Goal: Navigation & Orientation: Find specific page/section

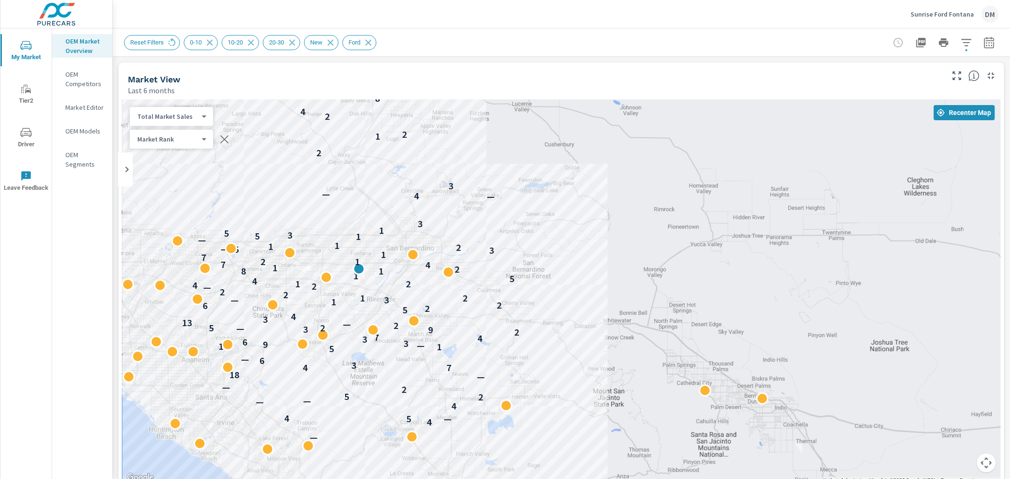
drag, startPoint x: 840, startPoint y: 324, endPoint x: 630, endPoint y: 295, distance: 212.2
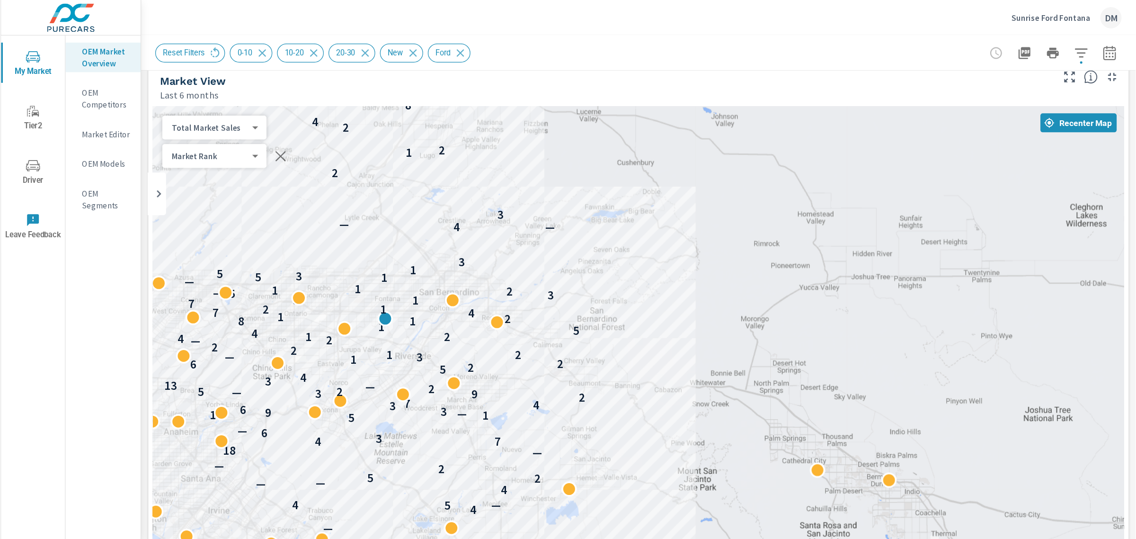
scroll to position [12, 0]
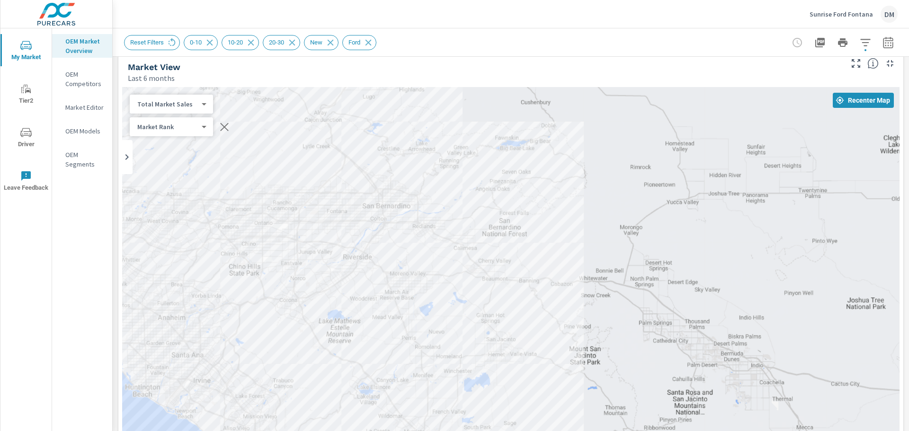
drag, startPoint x: 483, startPoint y: 231, endPoint x: 510, endPoint y: 199, distance: 41.6
click at [510, 199] on div "— 4 — 5 4 4 — — 2 5 2 — — 18 7 4 3 6 — 5 1 13 — 9 3 6 3 4 7 2 9 3 — 2 5 2 — 13 …" at bounding box center [511, 279] width 778 height 385
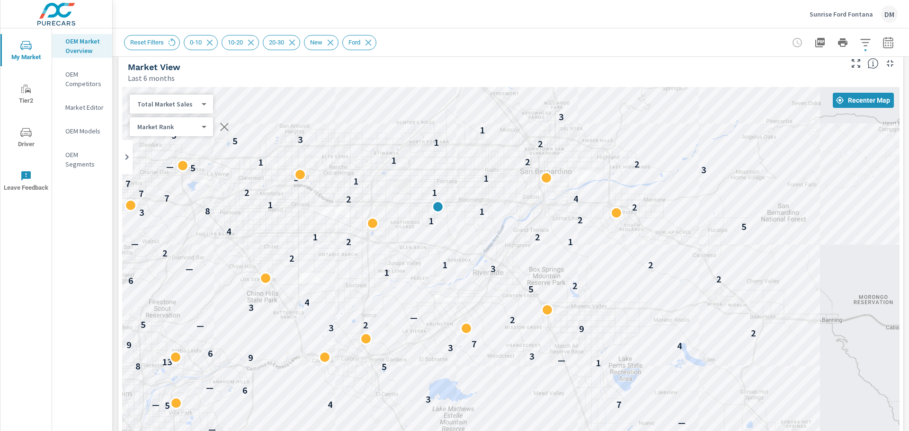
drag, startPoint x: 429, startPoint y: 193, endPoint x: 684, endPoint y: 144, distance: 259.9
click at [684, 144] on div "— 4 — 5 4 4 — — 2 5 2 — — — 5 7 — 4 3 6 — 5 8 1 13 — 9 3 6 3 4 9 7 2 9 3 — 2 5 …" at bounding box center [511, 279] width 778 height 385
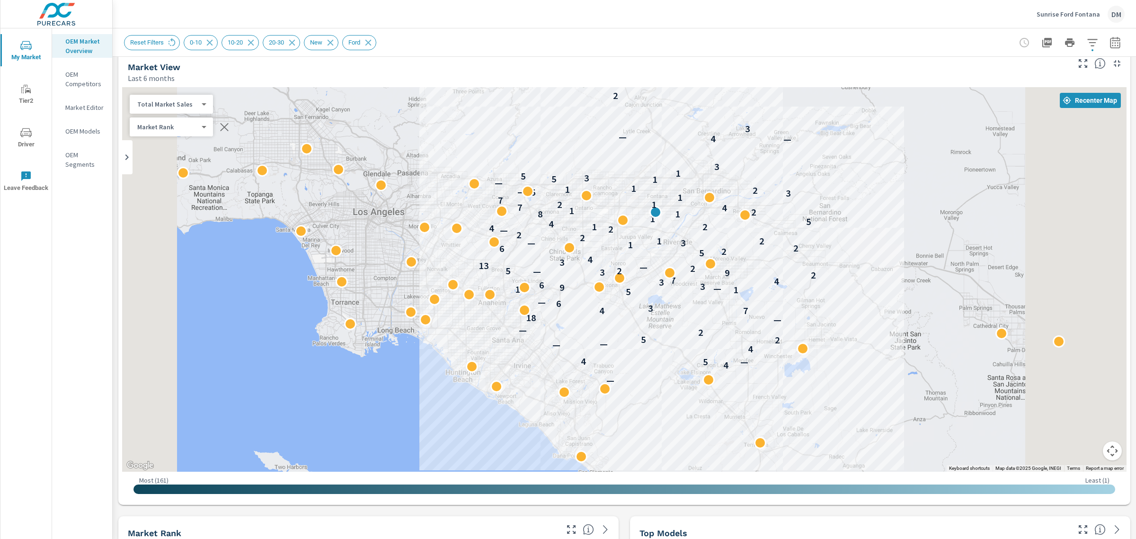
scroll to position [12, 0]
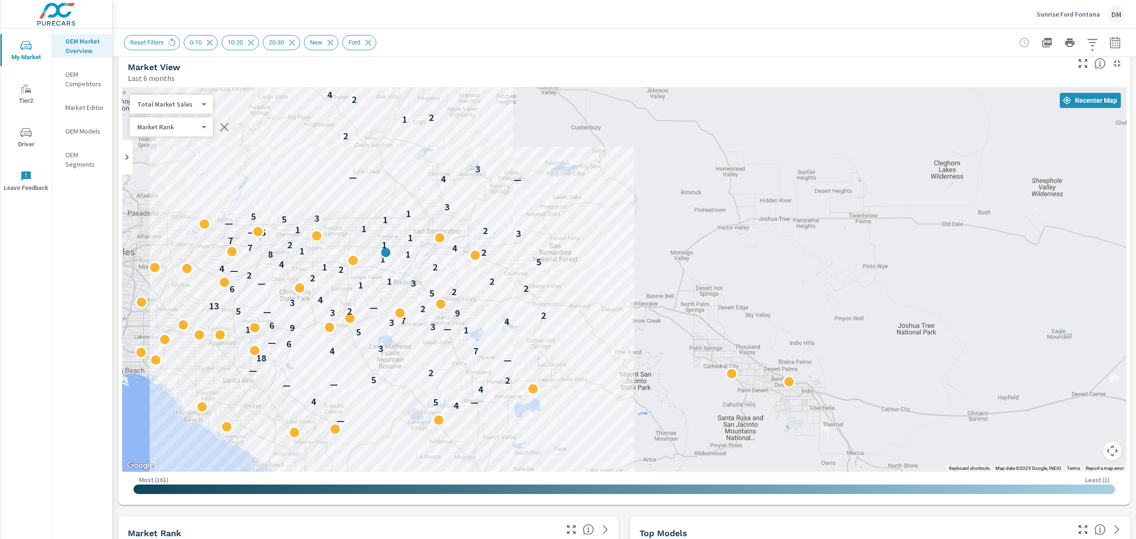
drag, startPoint x: 860, startPoint y: 225, endPoint x: 588, endPoint y: 265, distance: 274.8
click at [588, 265] on div "— 4 — 5 4 4 — — 2 5 2 — — 18 7 4 3 6 — 5 1 13 — 9 3 6 3 4 7 2 9 3 — 2 5 2 — 13 …" at bounding box center [624, 279] width 1005 height 385
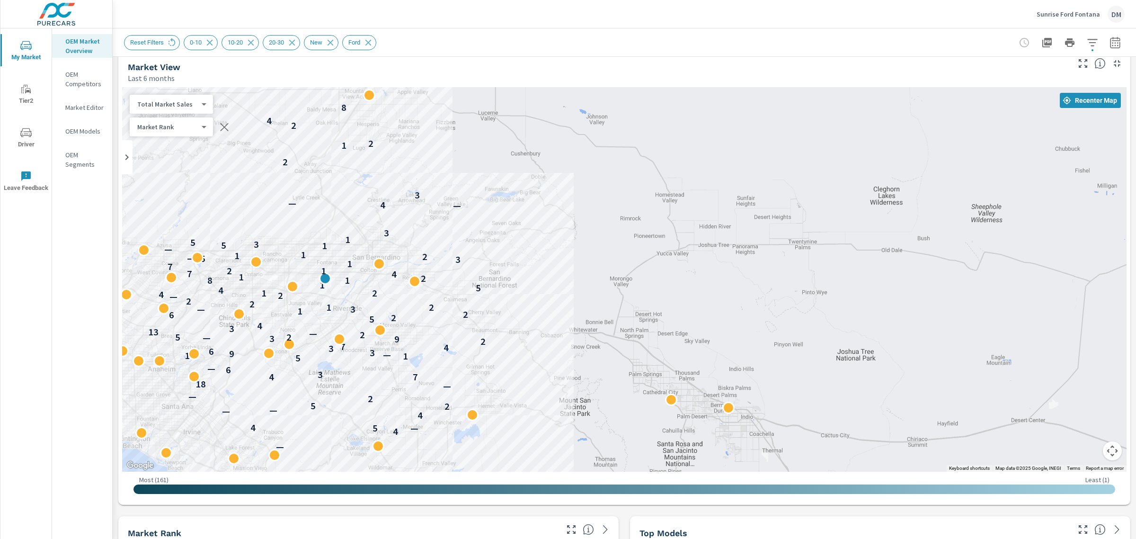
drag, startPoint x: 717, startPoint y: 287, endPoint x: 655, endPoint y: 313, distance: 67.7
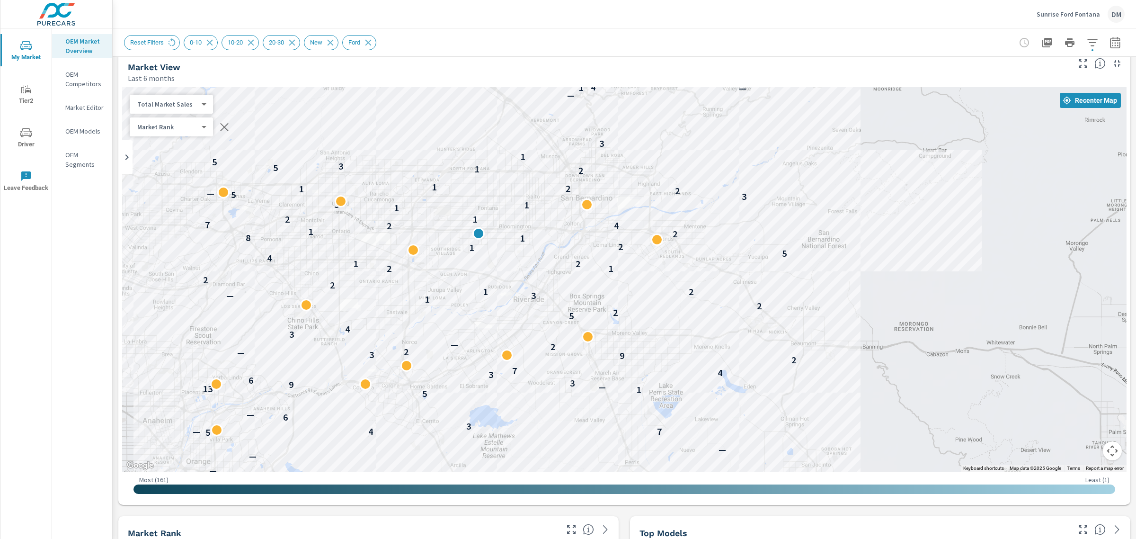
drag, startPoint x: 522, startPoint y: 293, endPoint x: 936, endPoint y: 298, distance: 413.9
click at [936, 298] on div "— 4 — 5 4 4 — — 2 5 2 — — — 5 7 — 4 3 6 — 5 1 13 — 9 3 6 3 4 7 2 9 3 — 2 2 — 3 …" at bounding box center [624, 279] width 1005 height 385
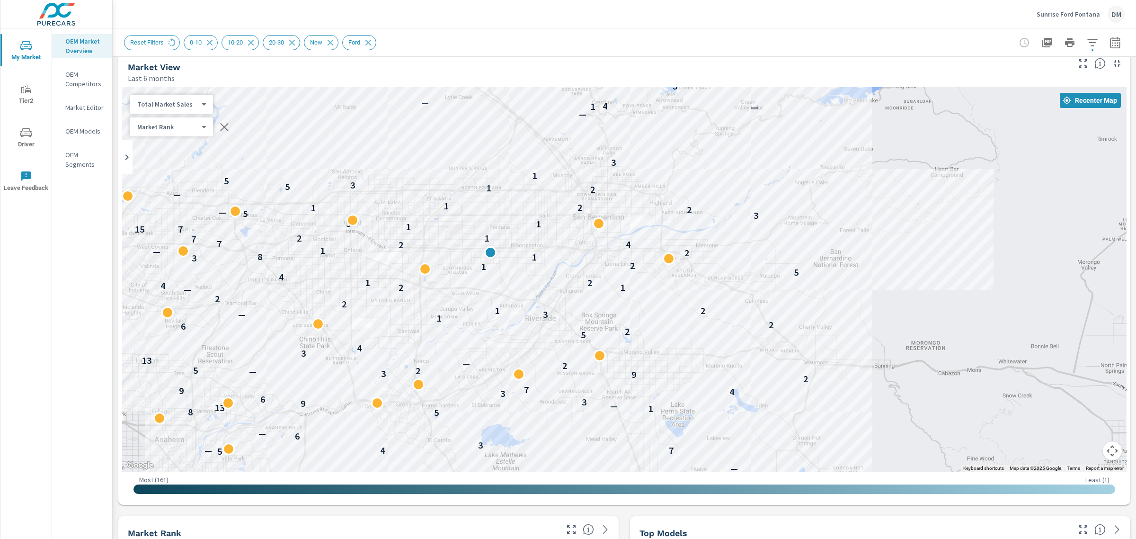
drag, startPoint x: 889, startPoint y: 299, endPoint x: 950, endPoint y: 397, distance: 115.1
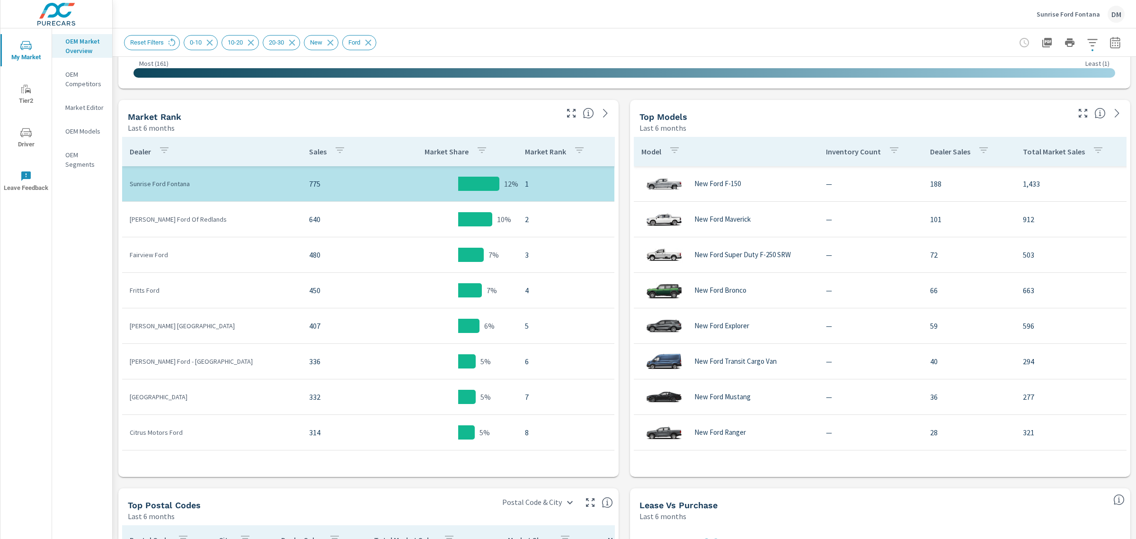
scroll to position [760, 0]
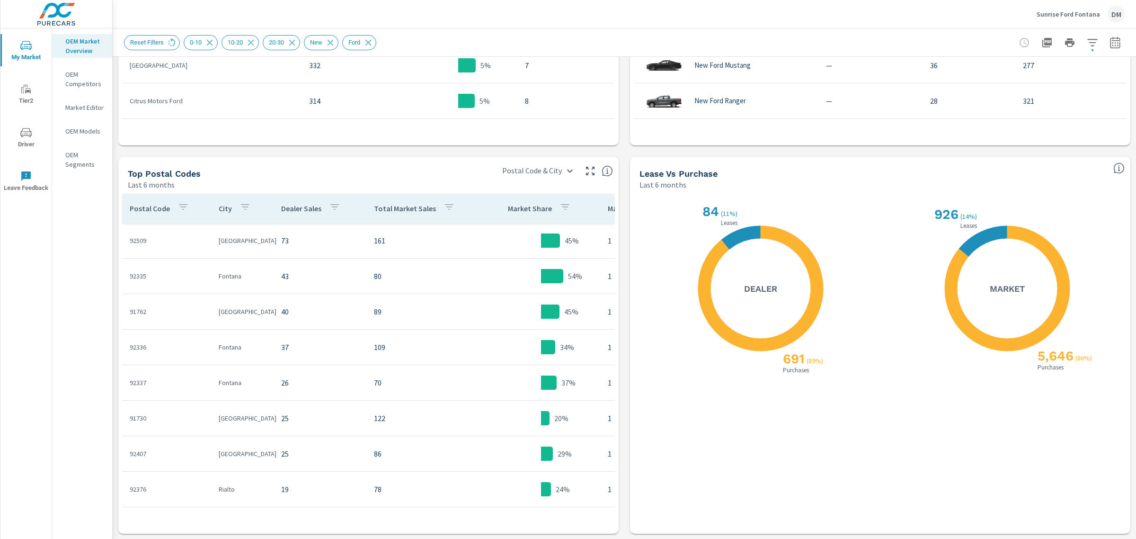
click at [587, 169] on icon "button" at bounding box center [590, 170] width 11 height 11
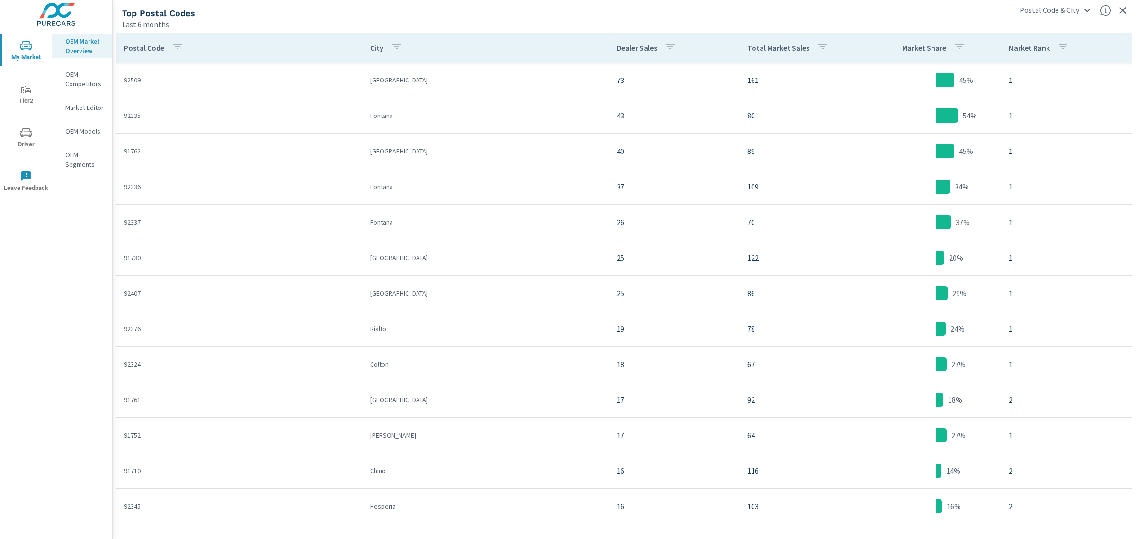
click at [817, 46] on icon "button" at bounding box center [822, 46] width 11 height 11
click at [721, 48] on div at bounding box center [568, 269] width 1136 height 539
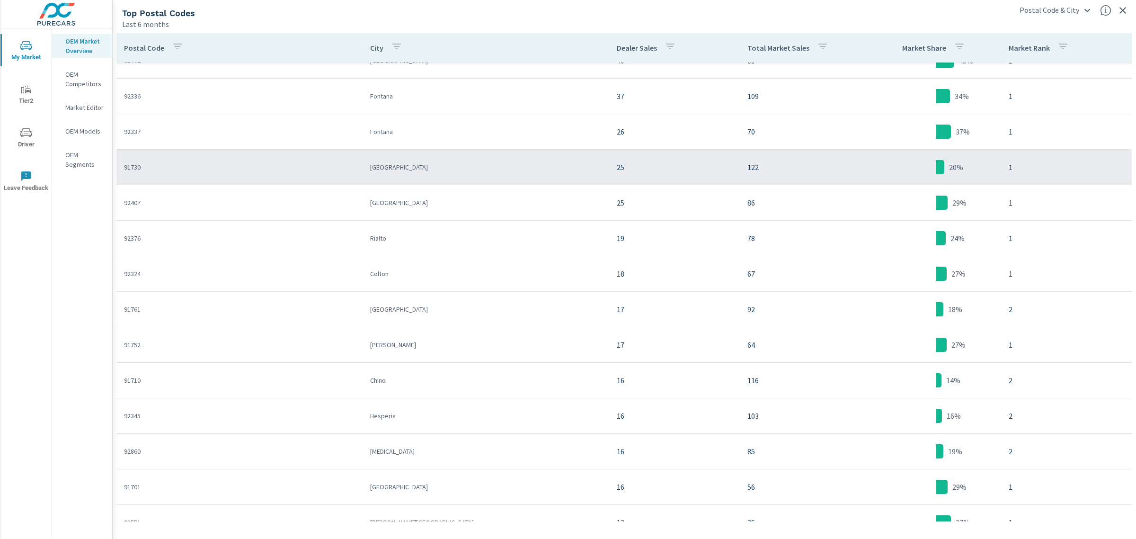
scroll to position [118, 0]
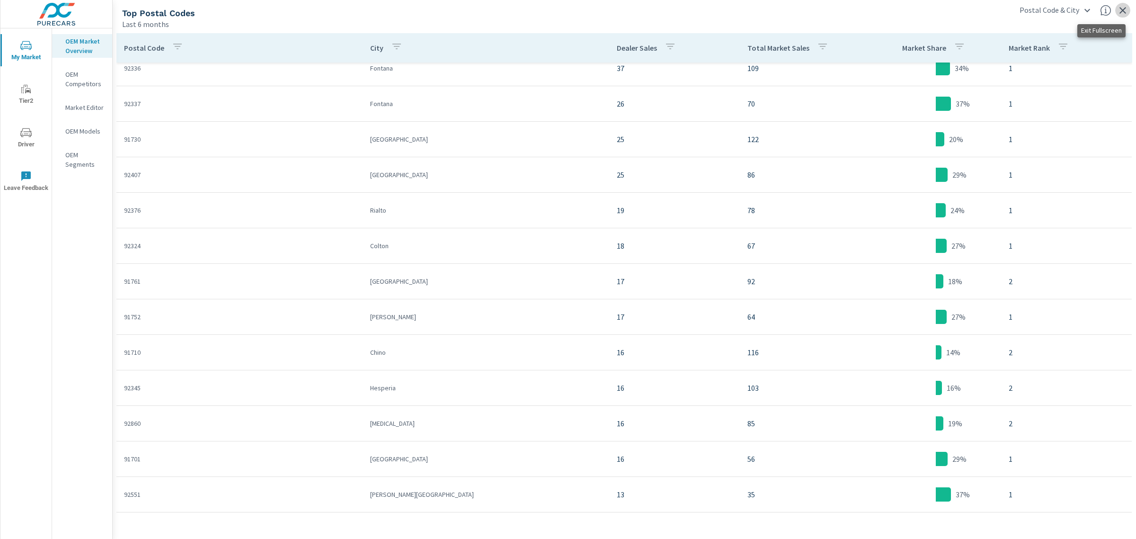
click at [1010, 10] on icon "button" at bounding box center [1123, 10] width 7 height 7
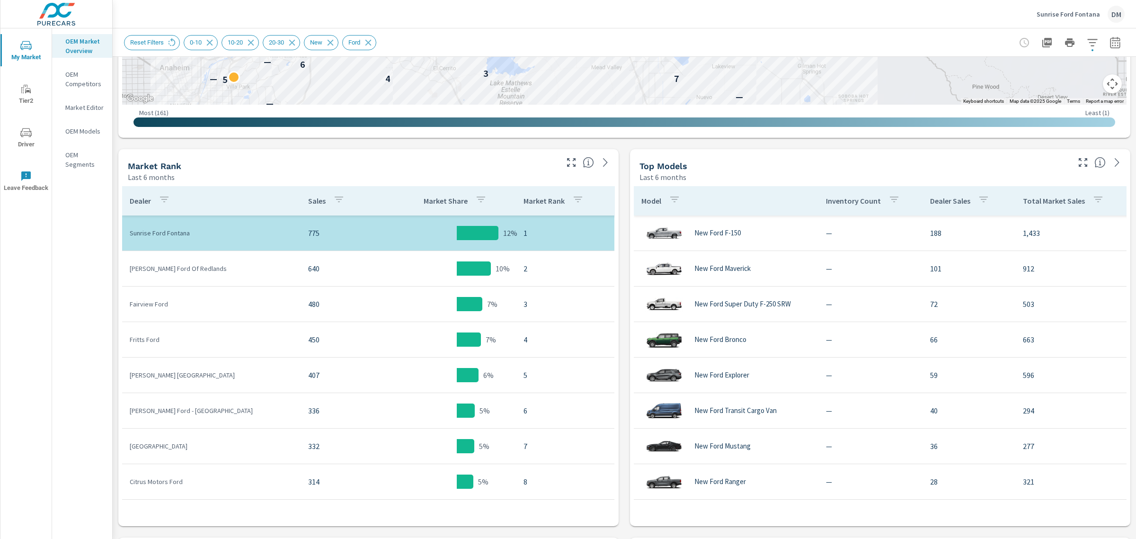
scroll to position [419, 0]
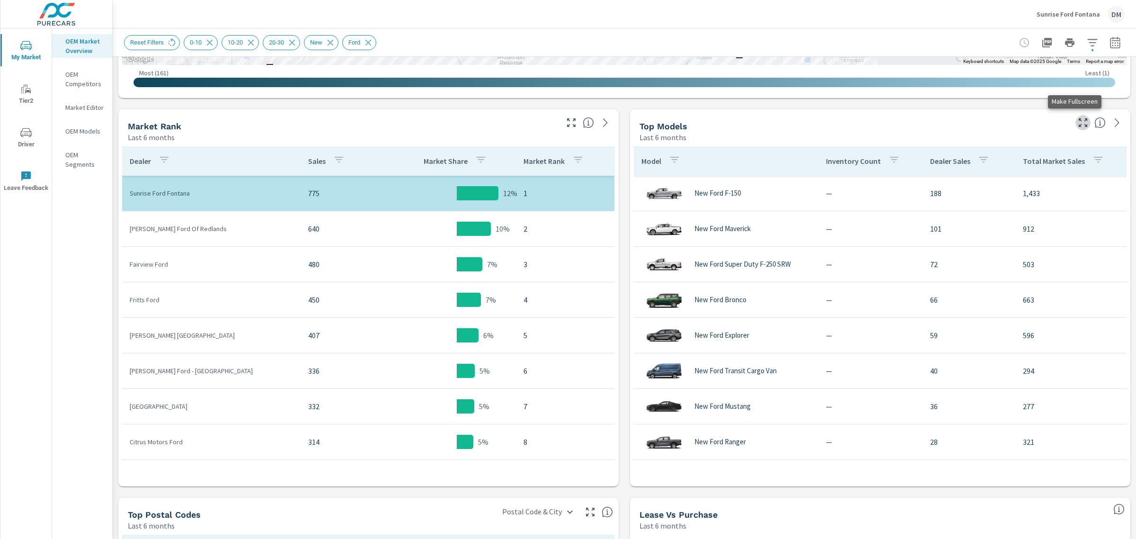
click at [1010, 121] on icon "button" at bounding box center [1083, 122] width 11 height 11
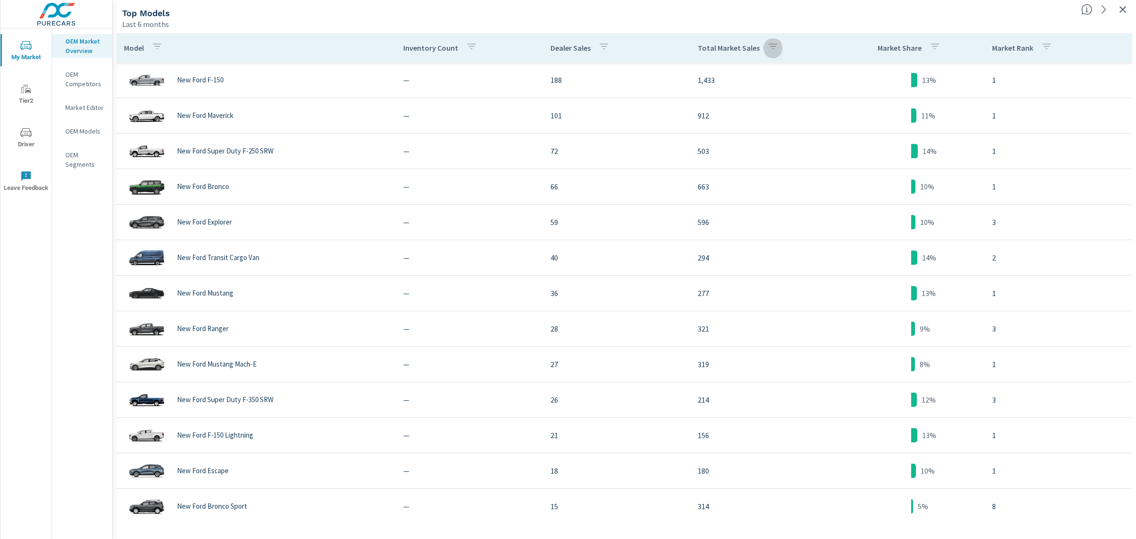
click at [768, 43] on icon "button" at bounding box center [773, 46] width 11 height 11
click at [635, 45] on div at bounding box center [568, 269] width 1136 height 539
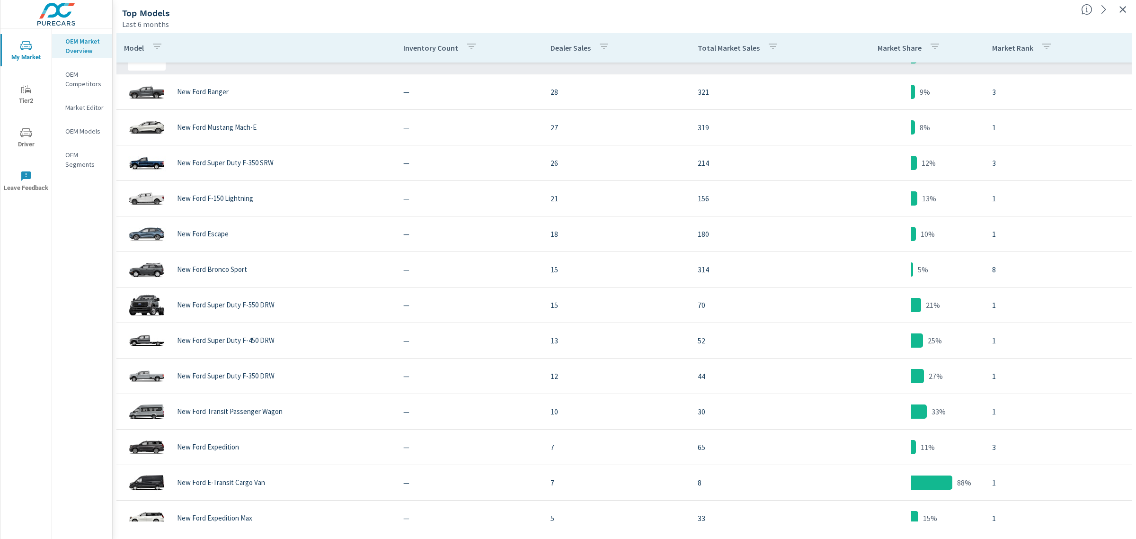
scroll to position [118, 0]
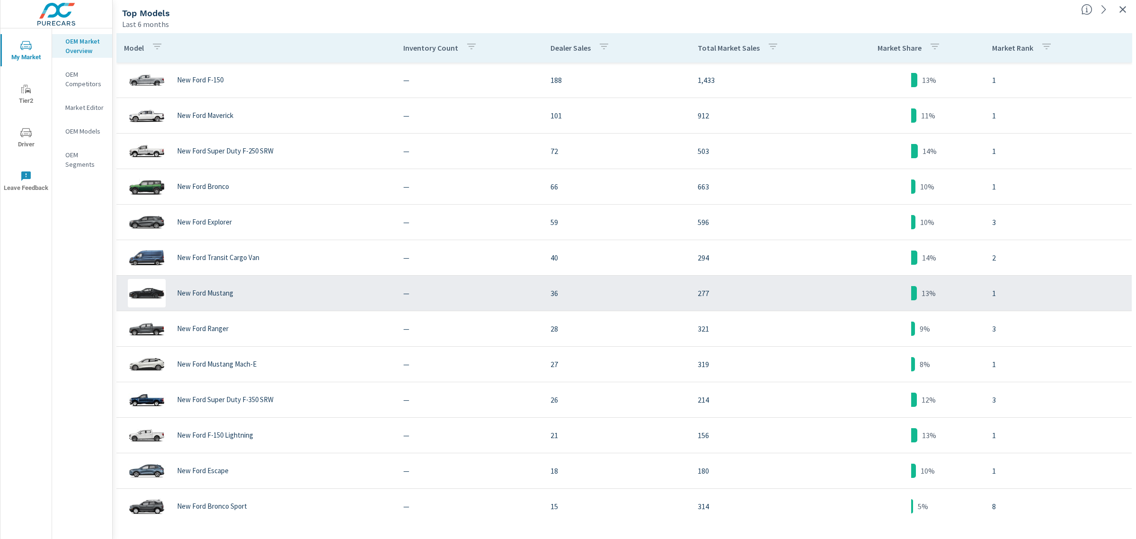
scroll to position [118, 0]
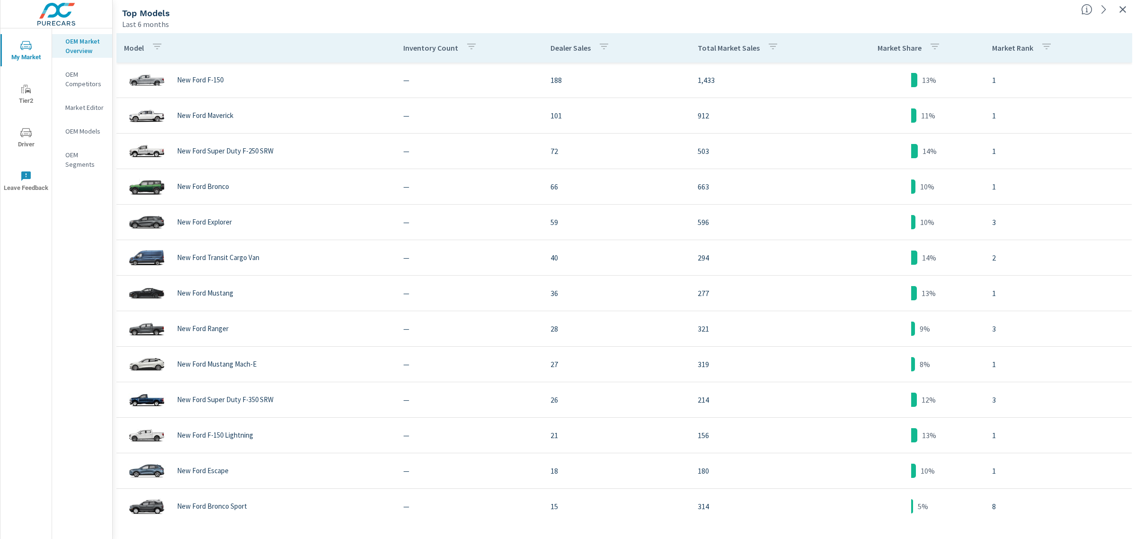
scroll to position [14, 0]
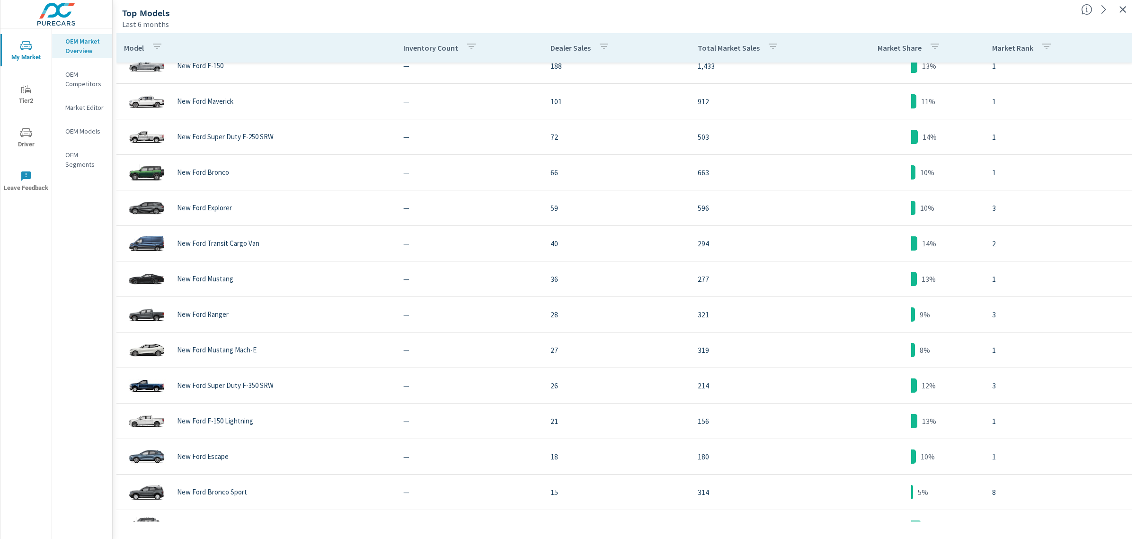
click at [1010, 10] on icon "button" at bounding box center [1123, 9] width 7 height 7
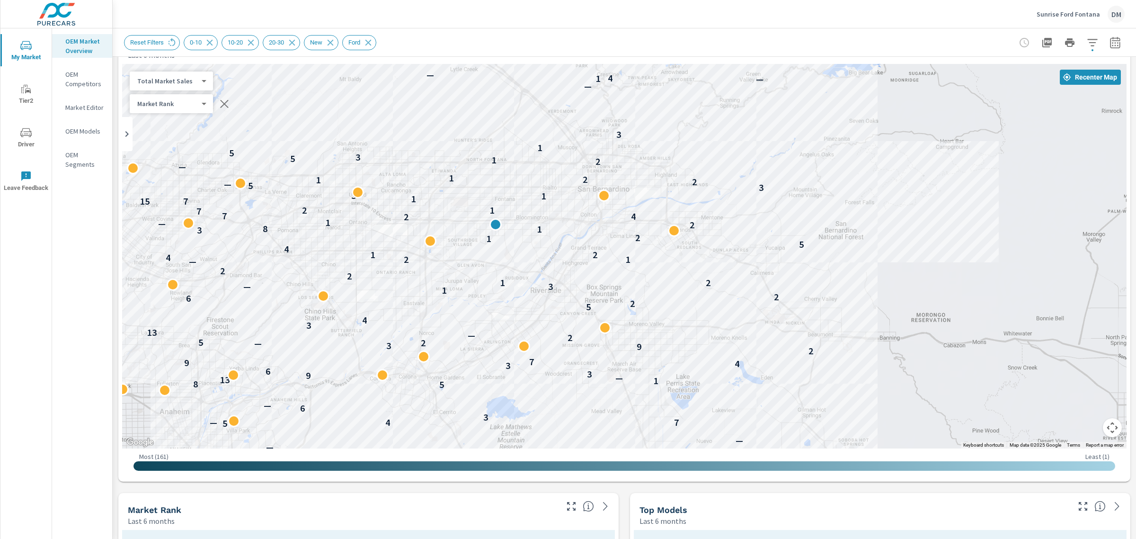
scroll to position [6, 0]
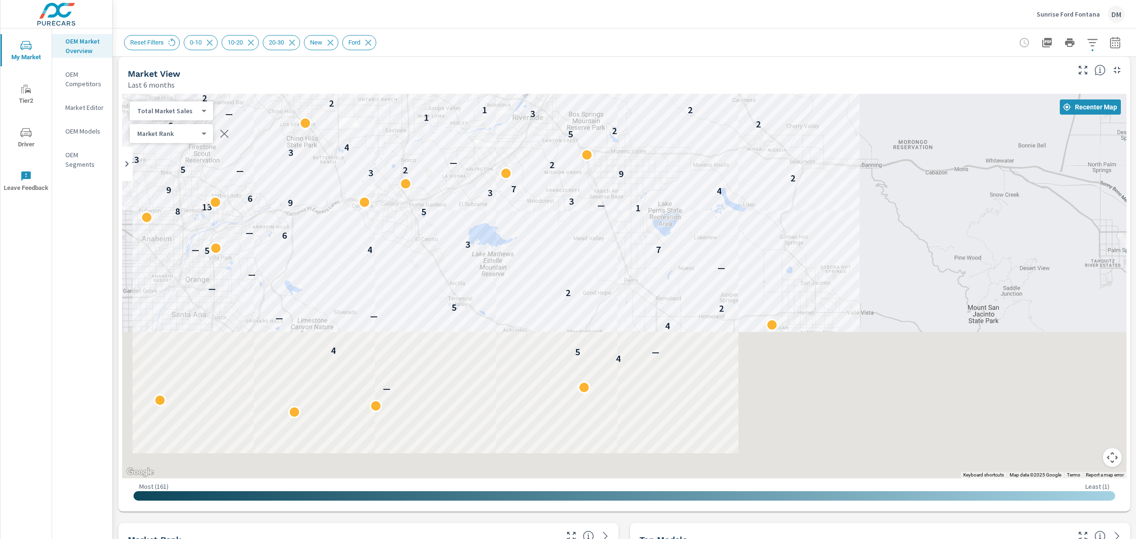
drag, startPoint x: 633, startPoint y: 405, endPoint x: 612, endPoint y: 181, distance: 224.5
click at [612, 181] on div "— 4 — 5 4 4 — — 2 5 2 — — — 5 7 — 4 3 6 — 5 8 1 13 — 9 3 6 3 4 9 7 2 9 3 — 2 5 …" at bounding box center [1061, 338] width 909 height 511
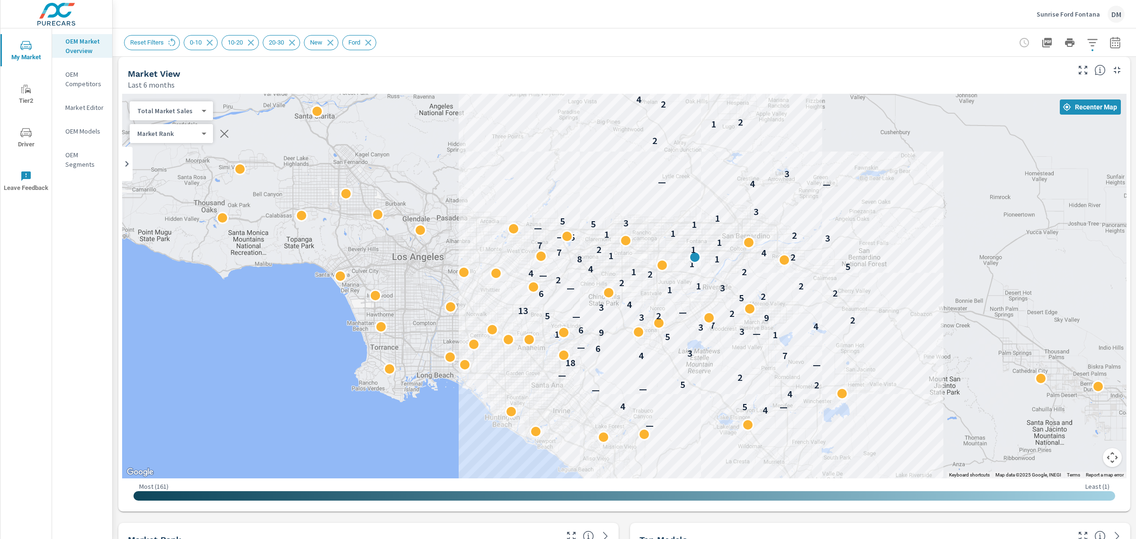
drag, startPoint x: 382, startPoint y: 261, endPoint x: 499, endPoint y: 367, distance: 157.2
click at [531, 403] on div "— 4 — 5 4 4 — — 2 5 2 — — 18 7 4 3 6 — 5 1 13 — 9 3 6 3 4 7 2 9 3 — 2 5 2 — 13 …" at bounding box center [624, 286] width 1005 height 385
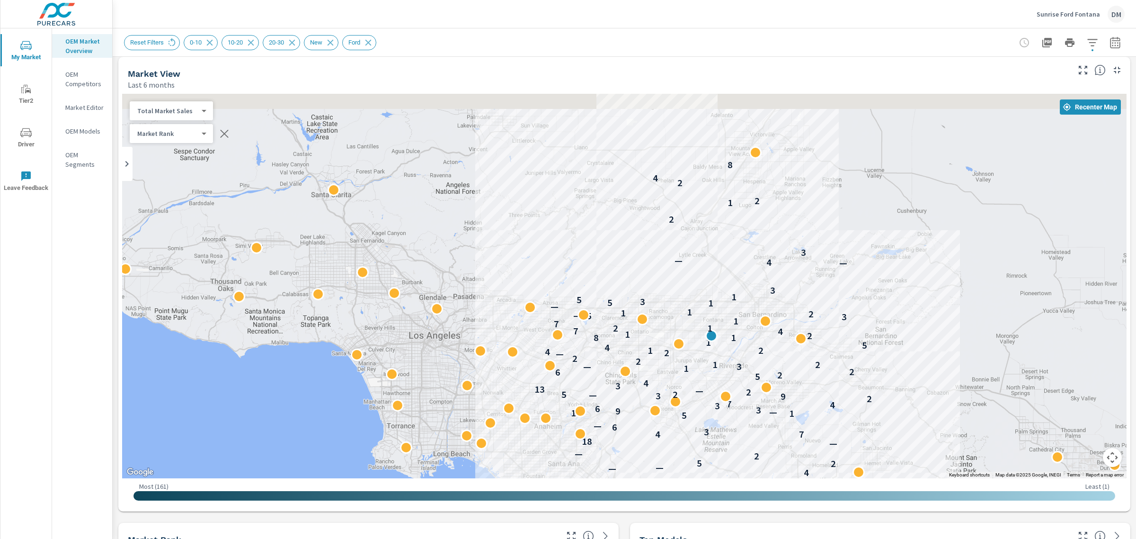
drag, startPoint x: 493, startPoint y: 294, endPoint x: 507, endPoint y: 384, distance: 90.9
click at [507, 384] on div "— 4 — 5 4 4 — — 2 5 2 — — 18 7 4 3 6 — 5 1 13 — 9 3 6 3 4 7 2 9 3 — 2 5 2 — 13 …" at bounding box center [624, 286] width 1005 height 385
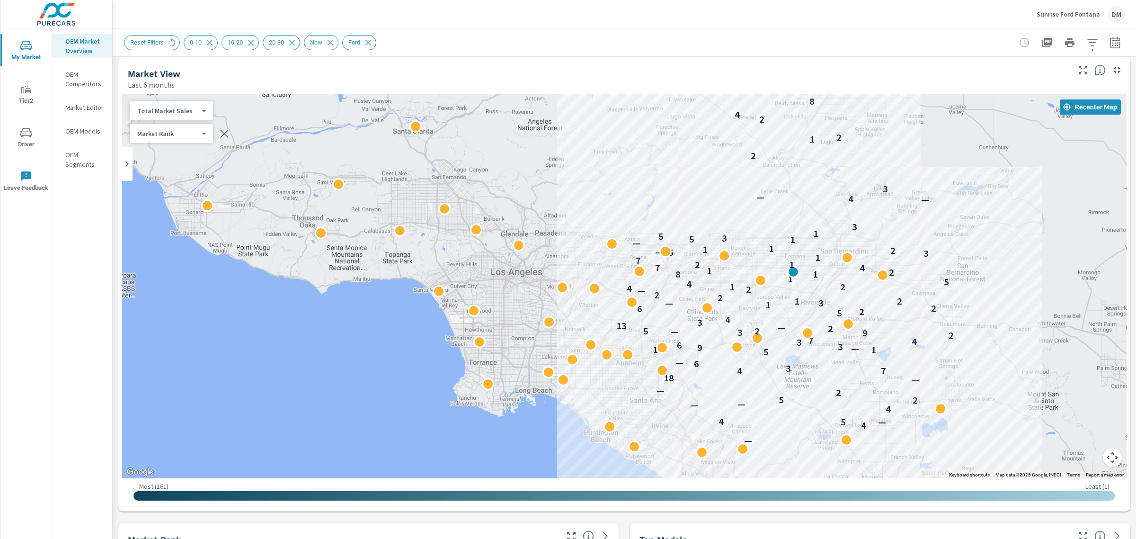
drag, startPoint x: 958, startPoint y: 254, endPoint x: 828, endPoint y: 224, distance: 133.7
click at [828, 224] on div "— 4 — 5 4 4 — — 2 5 2 — — 18 7 4 3 6 — 5 1 13 — 9 3 6 3 4 7 2 9 3 — 2 5 2 — 13 …" at bounding box center [624, 286] width 1005 height 385
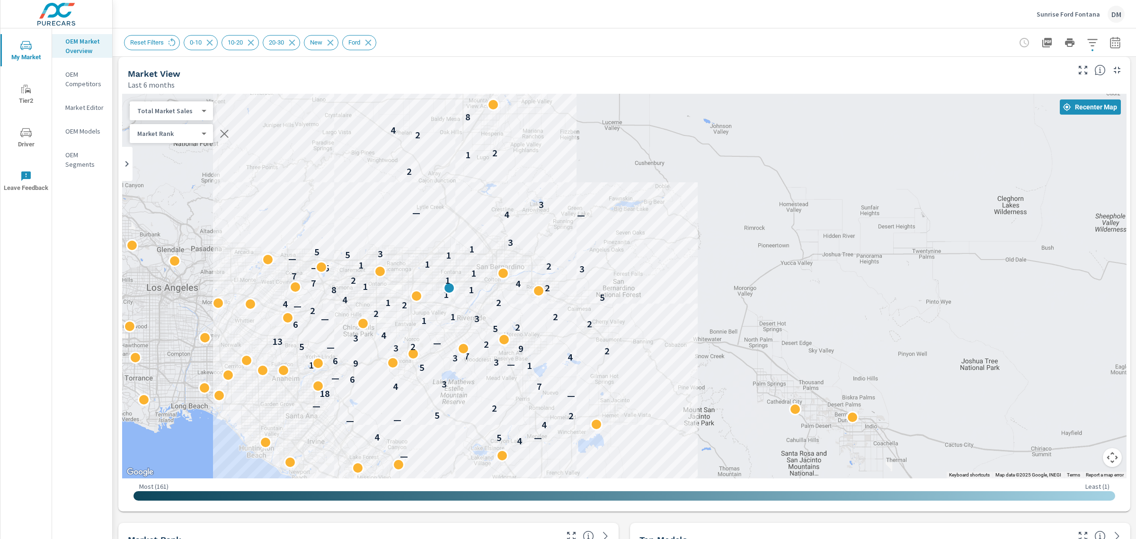
drag, startPoint x: 1024, startPoint y: 263, endPoint x: 675, endPoint y: 277, distance: 349.3
click at [675, 277] on div "— 4 — 5 4 4 — — 2 5 2 — — 18 7 4 3 6 — 5 1 13 — 9 3 6 3 4 7 2 9 3 — 2 5 2 — 13 …" at bounding box center [624, 286] width 1005 height 385
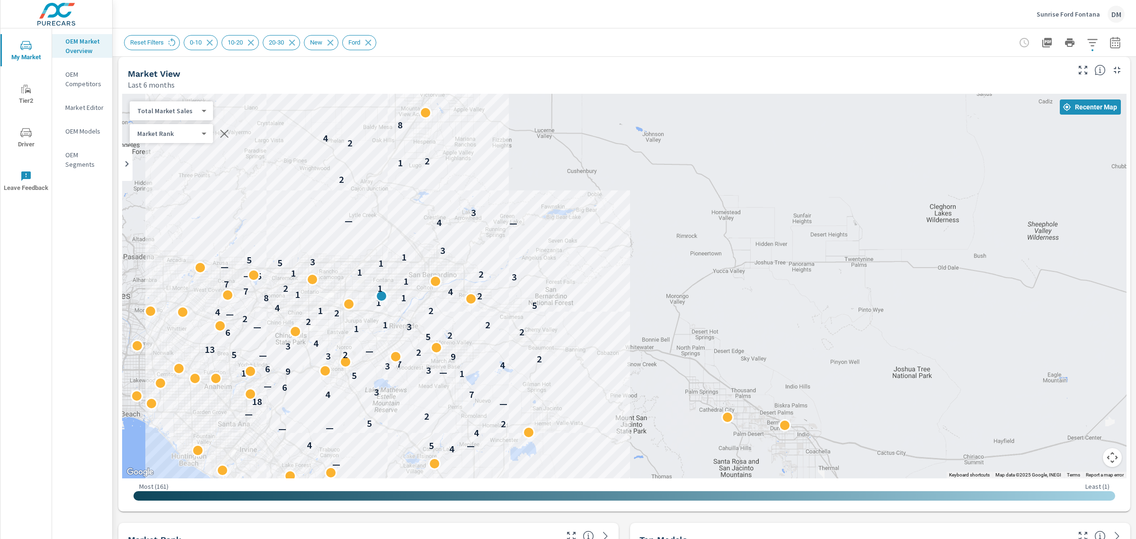
drag, startPoint x: 708, startPoint y: 286, endPoint x: 639, endPoint y: 294, distance: 69.6
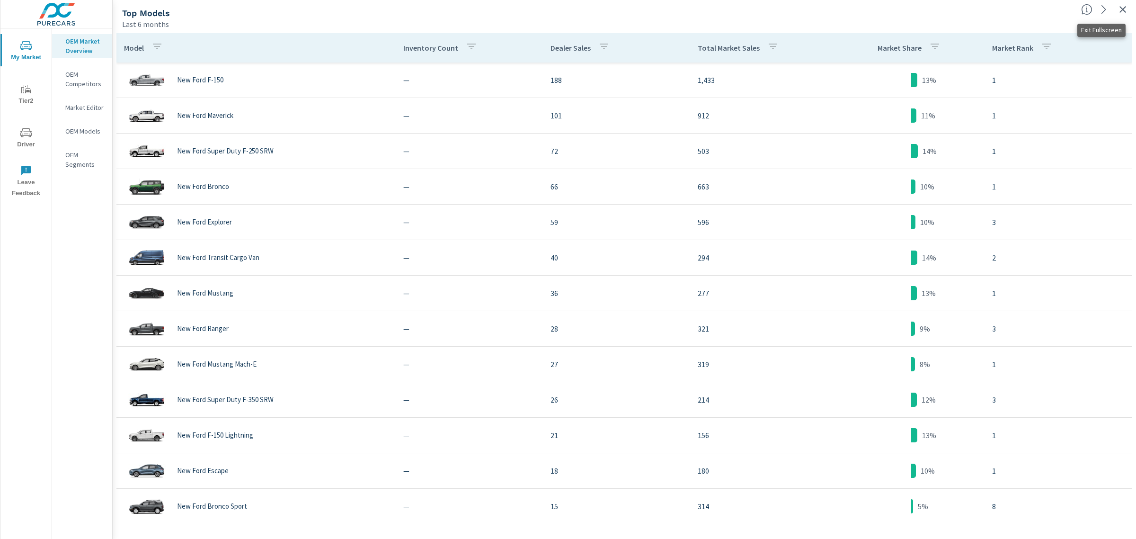
click at [1010, 8] on icon "button" at bounding box center [1123, 9] width 11 height 11
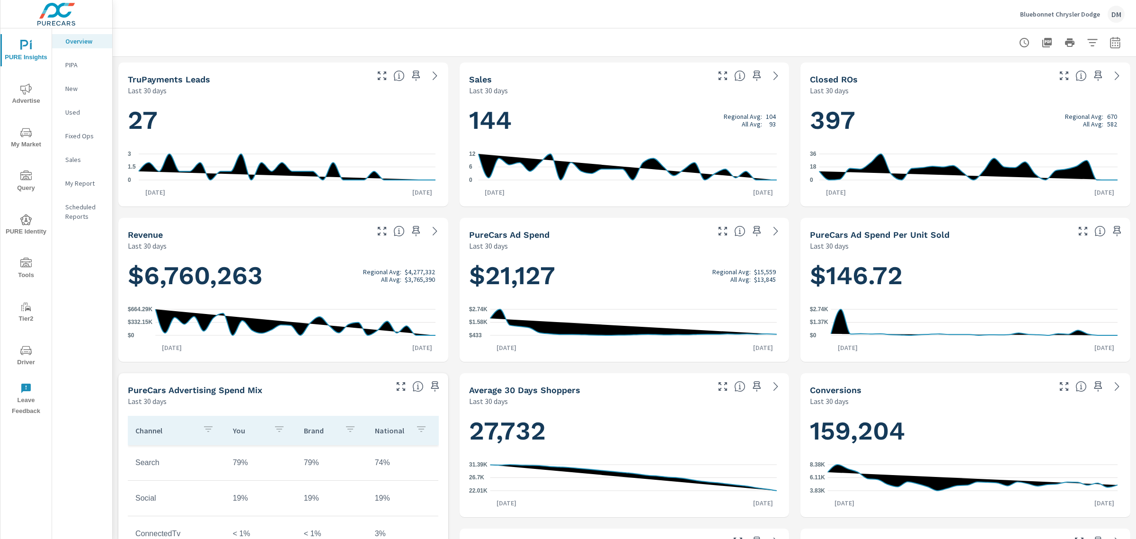
click at [1071, 12] on p "Bluebonnet Chrysler Dodge" at bounding box center [1060, 14] width 80 height 9
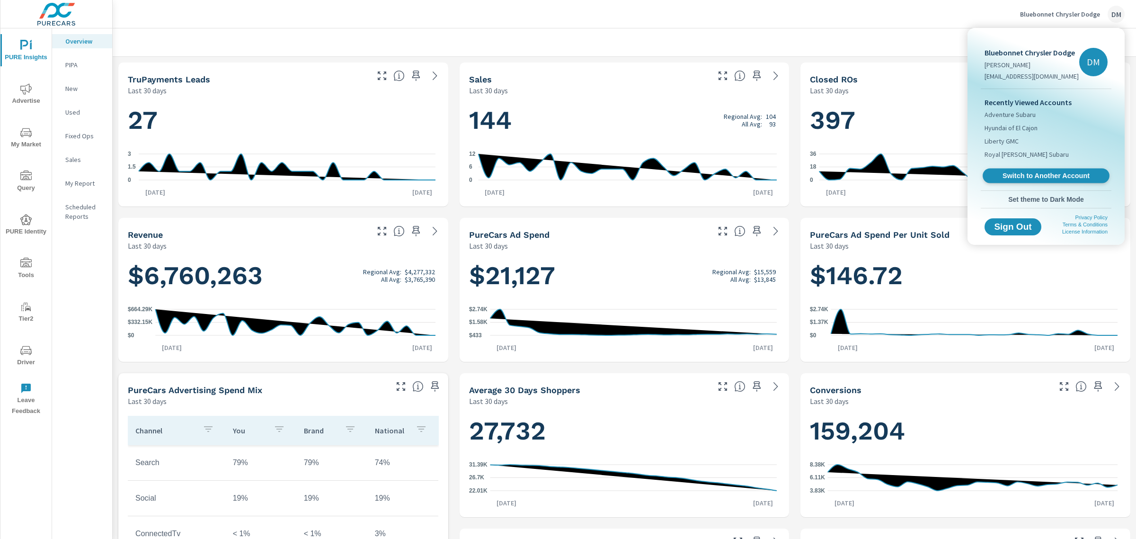
click at [1065, 176] on span "Switch to Another Account" at bounding box center [1046, 175] width 116 height 9
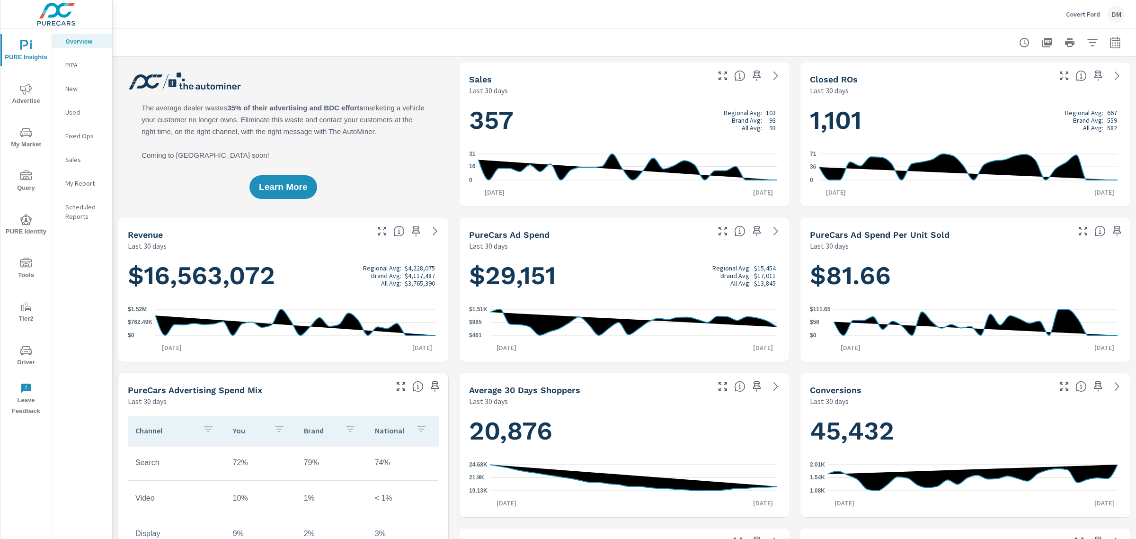
click at [25, 132] on icon "nav menu" at bounding box center [25, 132] width 11 height 11
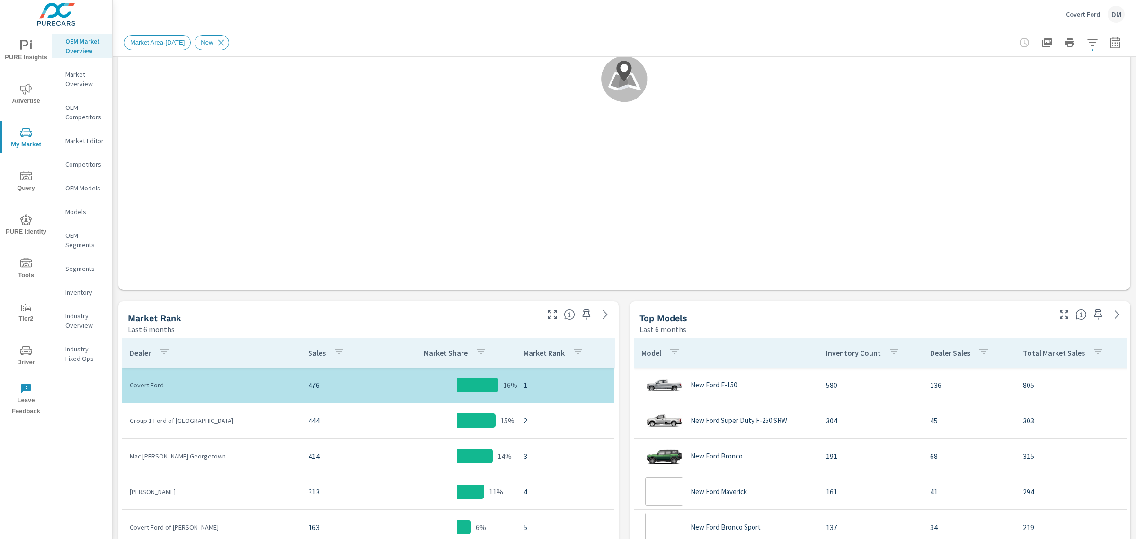
scroll to position [233, 0]
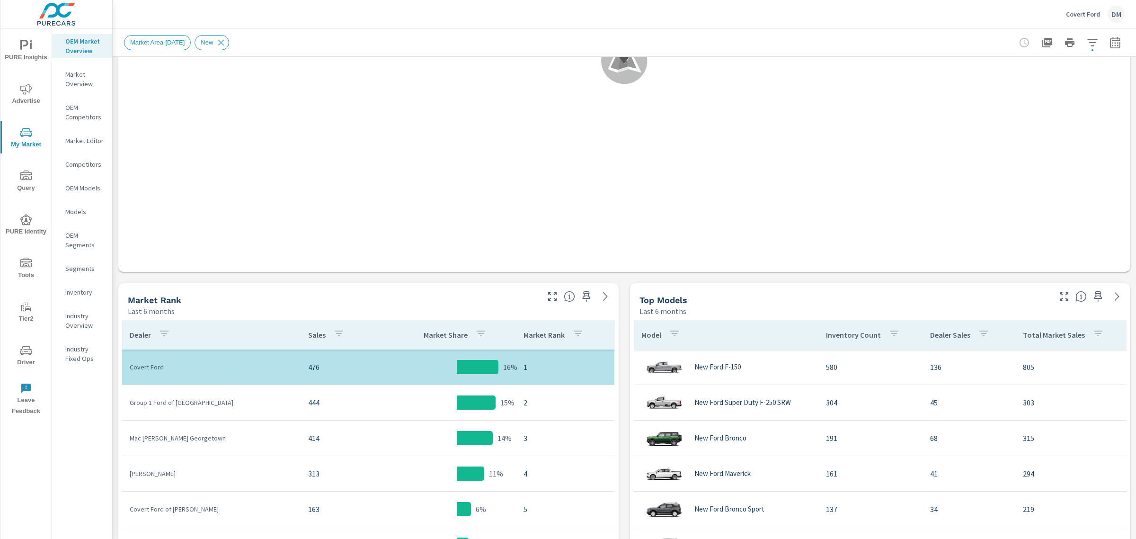
scroll to position [235, 0]
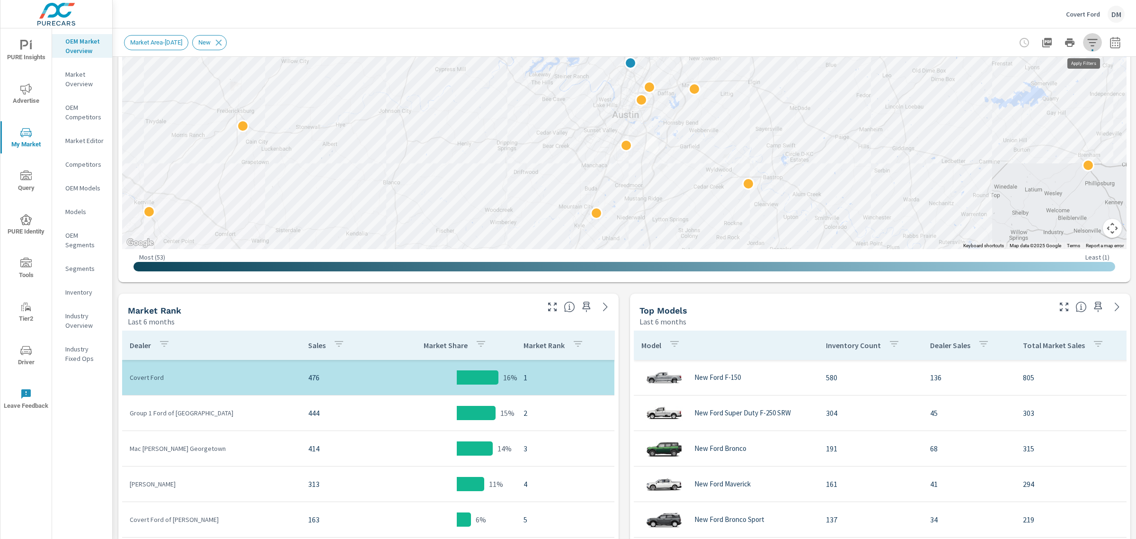
click at [1087, 45] on icon "button" at bounding box center [1092, 42] width 11 height 11
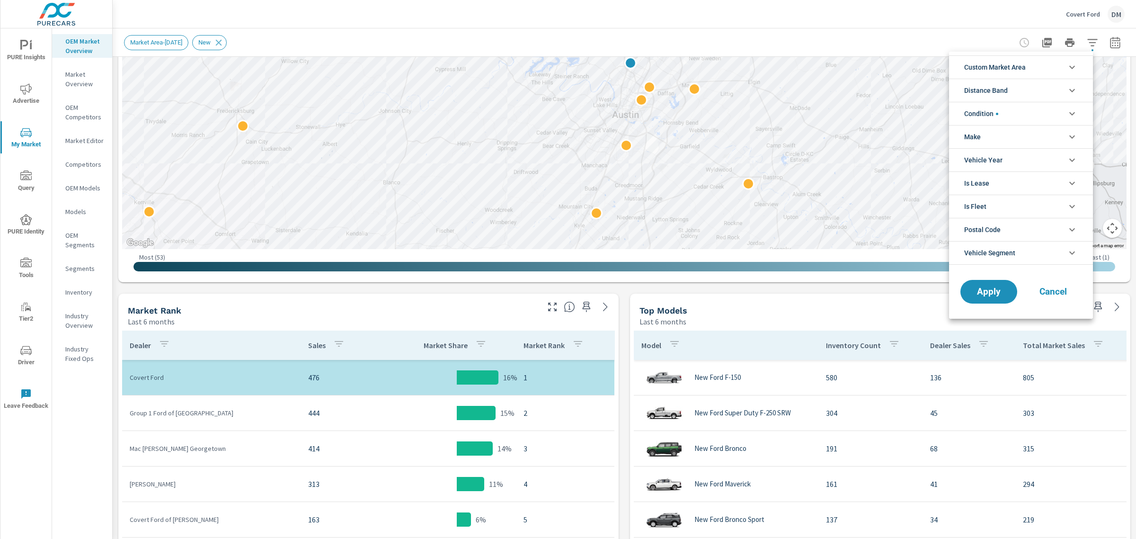
click at [81, 296] on div at bounding box center [568, 269] width 1136 height 539
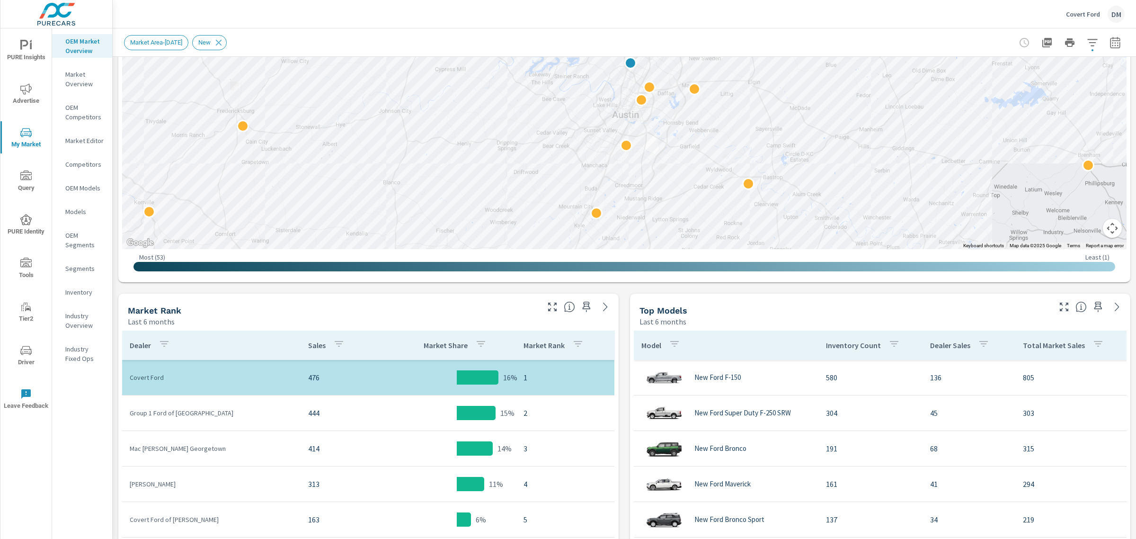
click at [78, 292] on p "Inventory" at bounding box center [84, 291] width 39 height 9
